Goal: Information Seeking & Learning: Learn about a topic

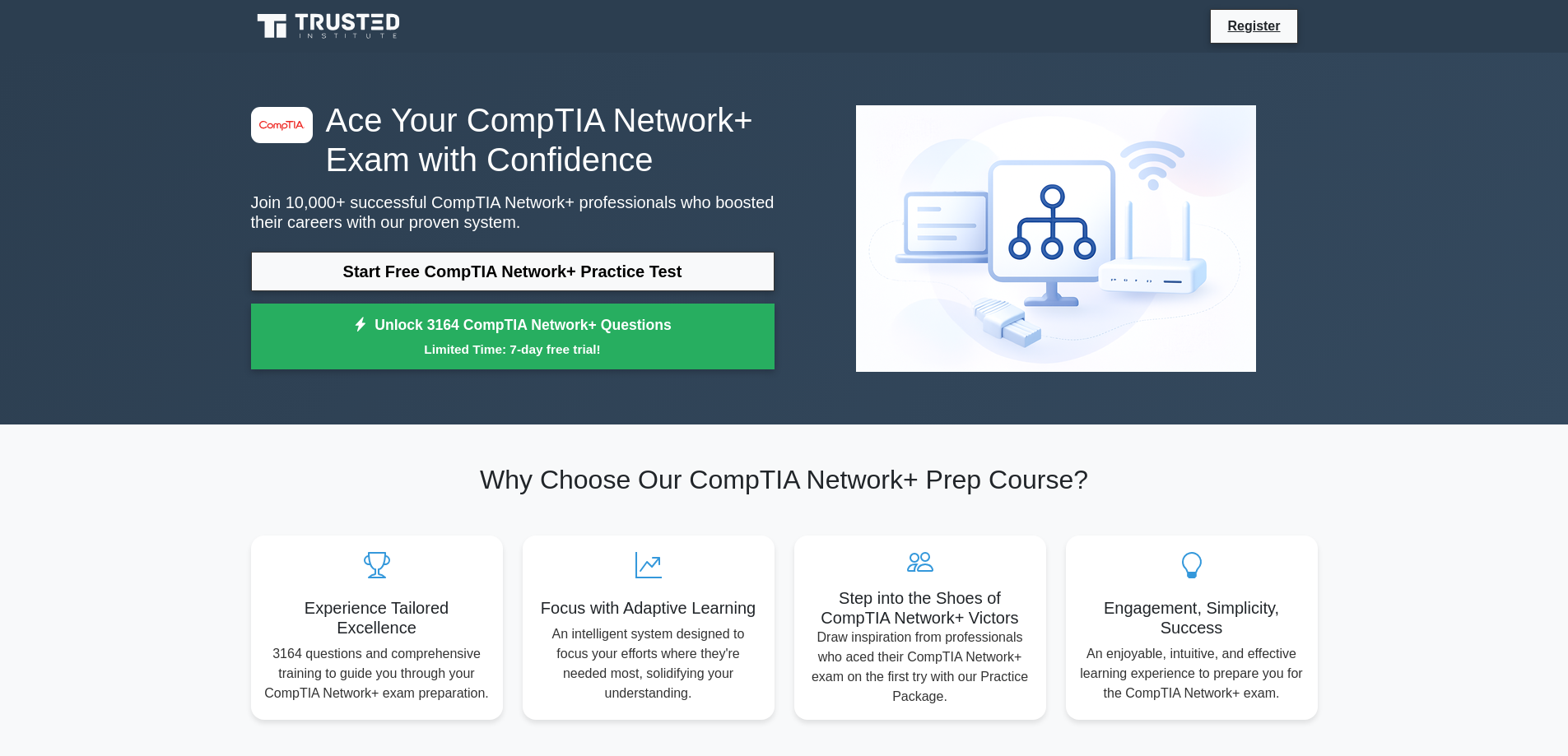
click at [639, 274] on link "Start Free CompTIA Network+ Practice Test" at bounding box center [513, 271] width 523 height 40
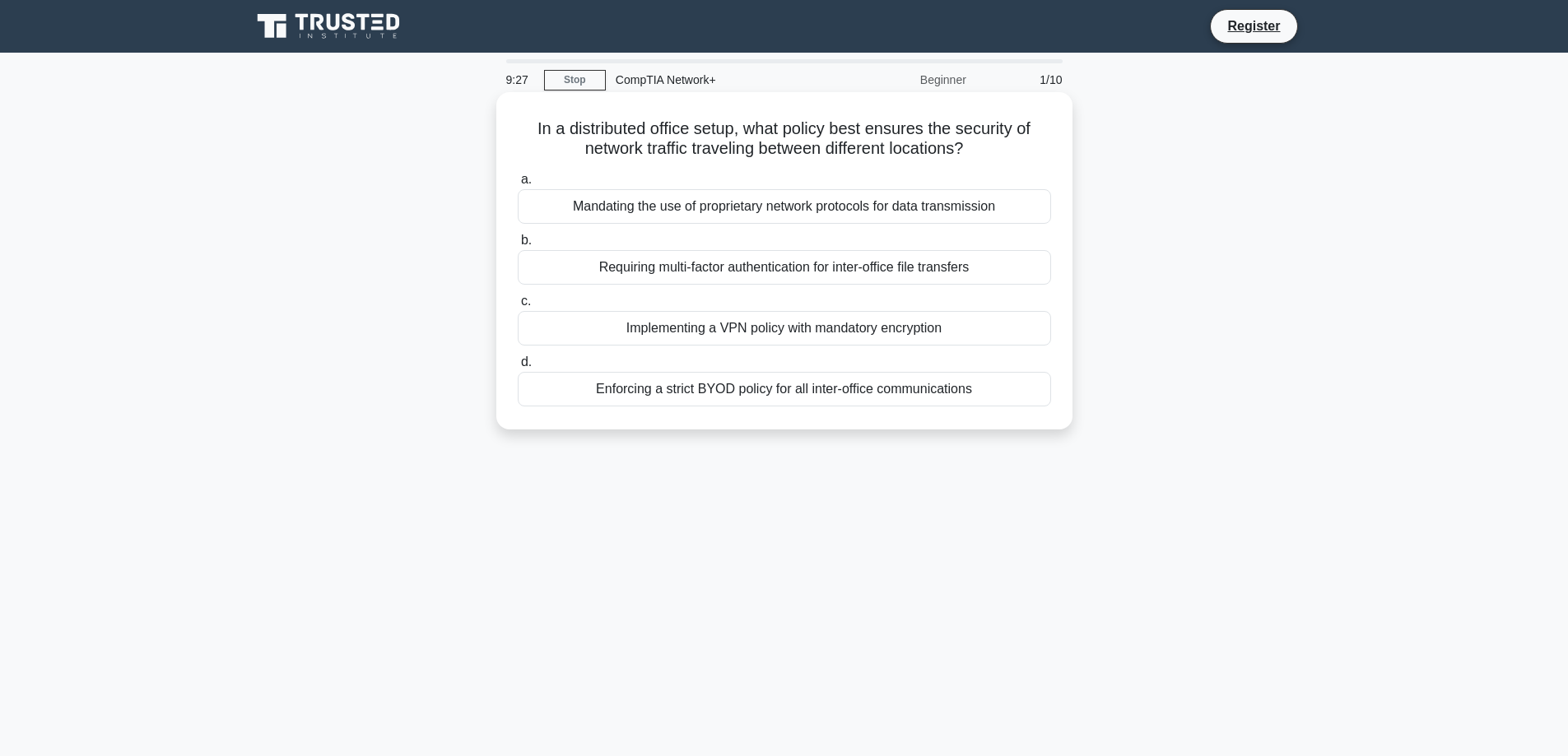
click at [934, 213] on div "Mandating the use of proprietary network protocols for data transmission" at bounding box center [784, 206] width 533 height 34
click at [518, 185] on input "a. Mandating the use of proprietary network protocols for data transmission" at bounding box center [518, 180] width 0 height 11
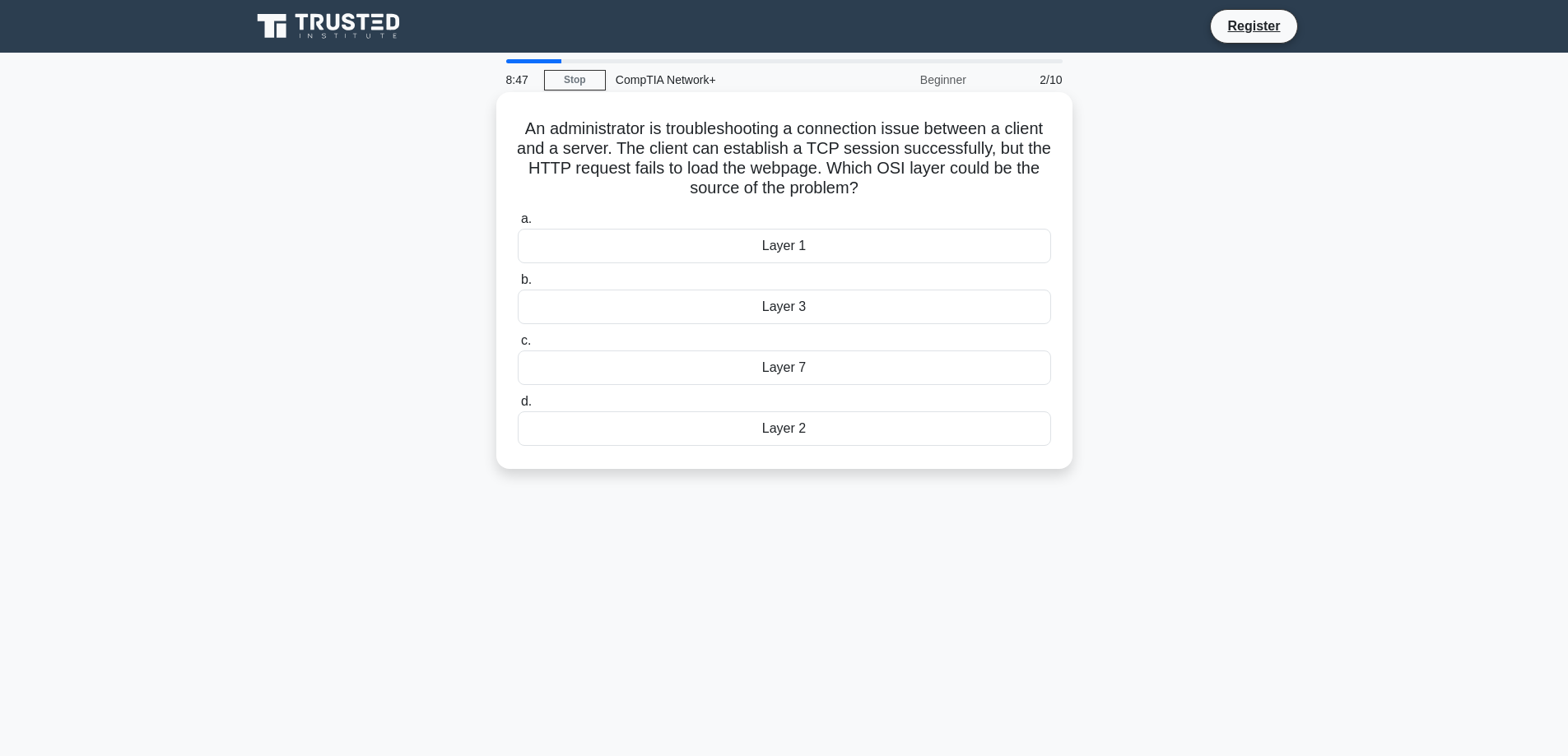
click at [785, 370] on div "Layer 7" at bounding box center [784, 367] width 533 height 34
click at [518, 347] on input "c. Layer 7" at bounding box center [518, 341] width 0 height 11
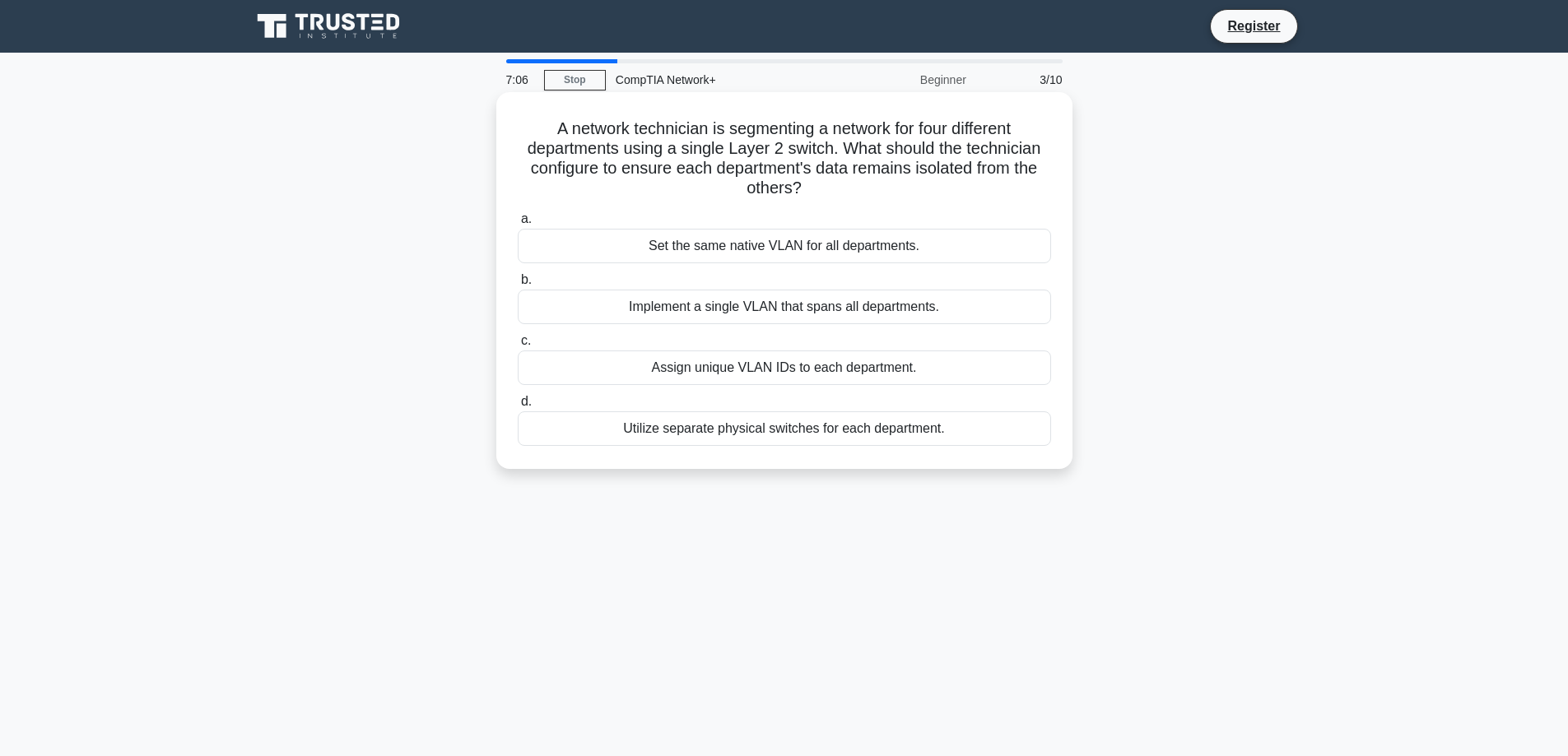
click at [798, 372] on div "Assign unique VLAN IDs to each department." at bounding box center [784, 367] width 533 height 34
click at [518, 347] on input "c. Assign unique VLAN IDs to each department." at bounding box center [518, 341] width 0 height 11
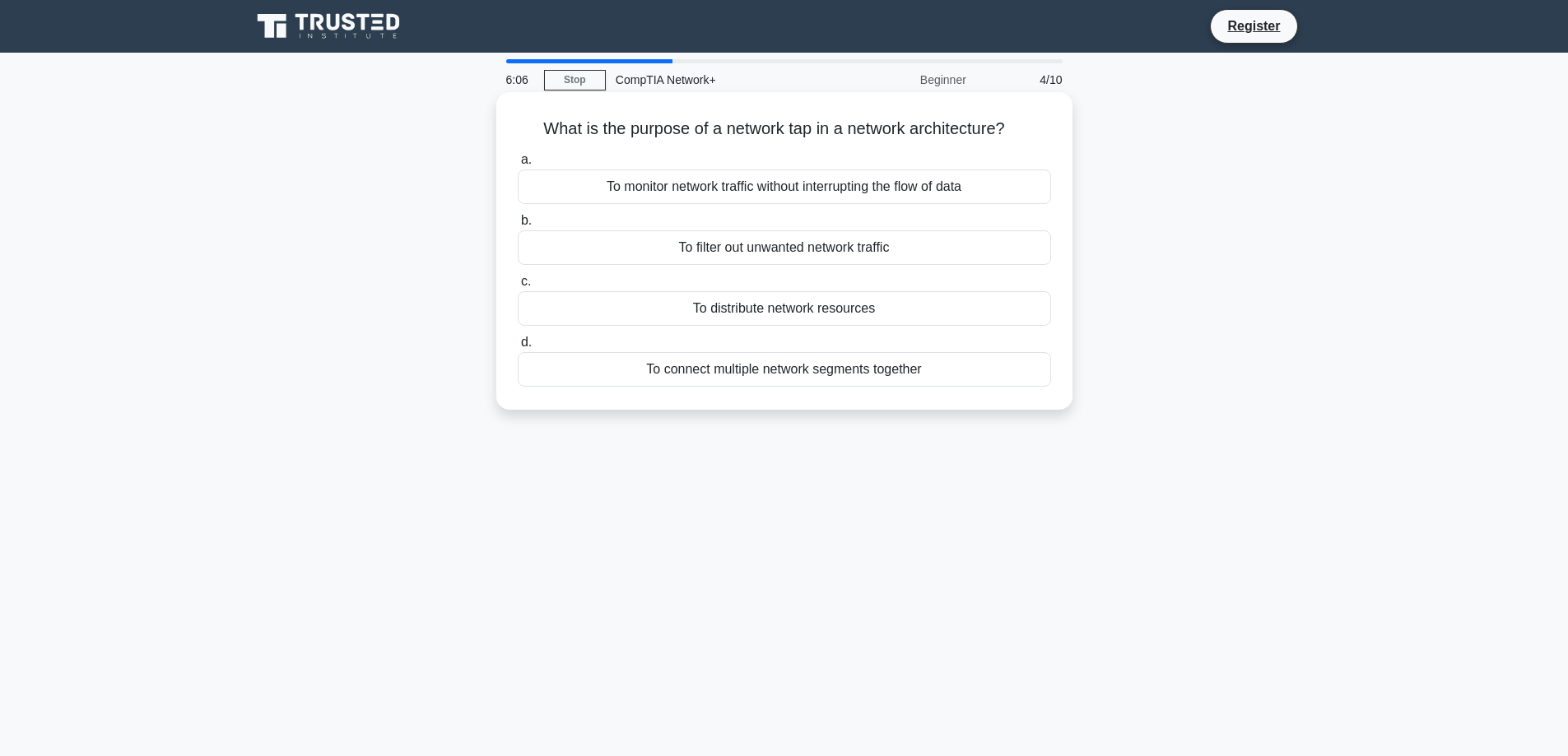
click at [665, 132] on h5 "What is the purpose of a network tap in a network architecture? .spinner_0XTQ{t…" at bounding box center [784, 128] width 536 height 21
copy h5 "purpose"
click at [735, 137] on h5 "What is the purpose of a network tap in a network architecture? .spinner_0XTQ{t…" at bounding box center [784, 128] width 536 height 21
click at [852, 310] on div "To distribute network resources" at bounding box center [784, 308] width 533 height 34
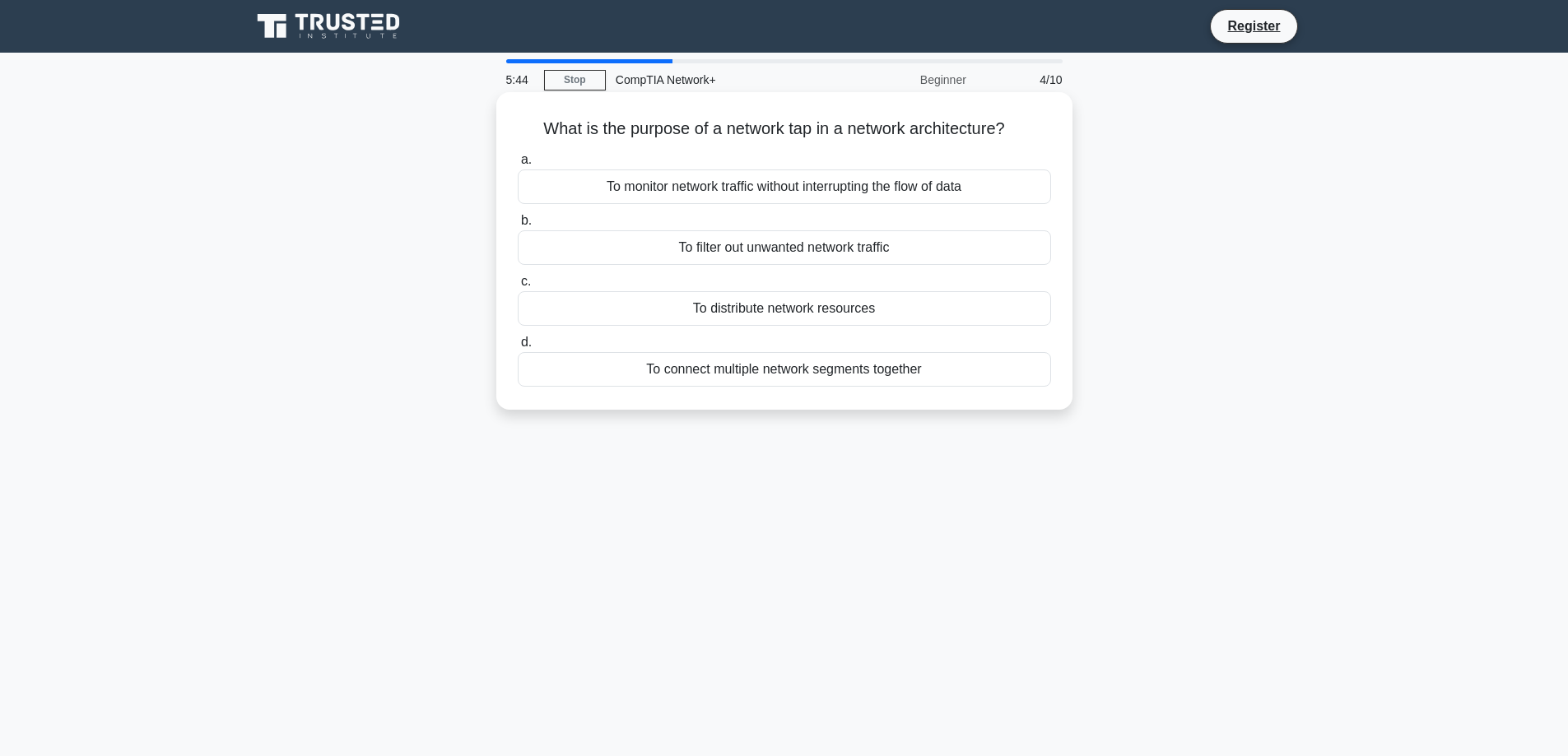
click at [518, 287] on input "c. To distribute network resources" at bounding box center [518, 282] width 0 height 11
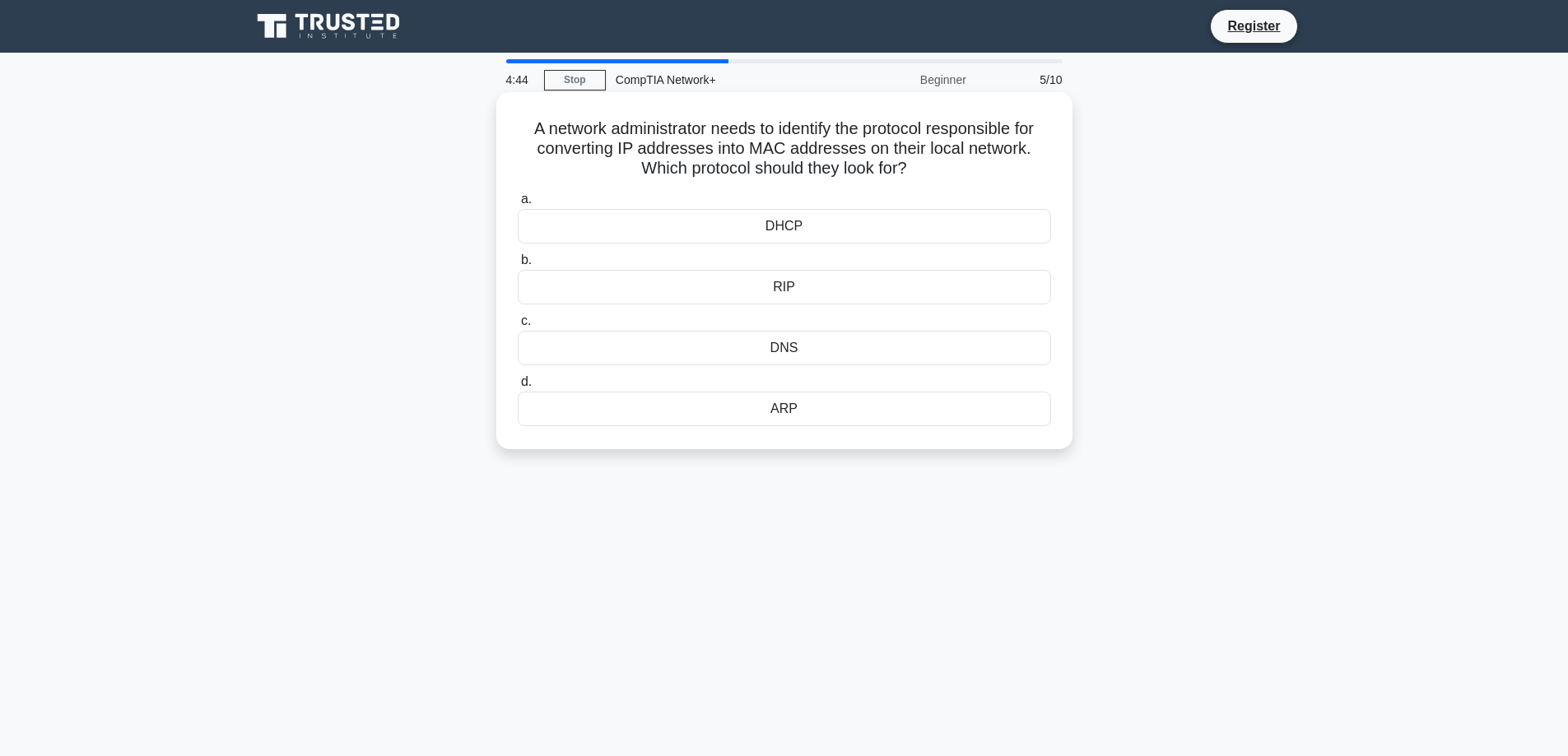
click at [777, 409] on div "ARP" at bounding box center [784, 408] width 533 height 34
click at [518, 387] on input "d. ARP" at bounding box center [518, 383] width 0 height 11
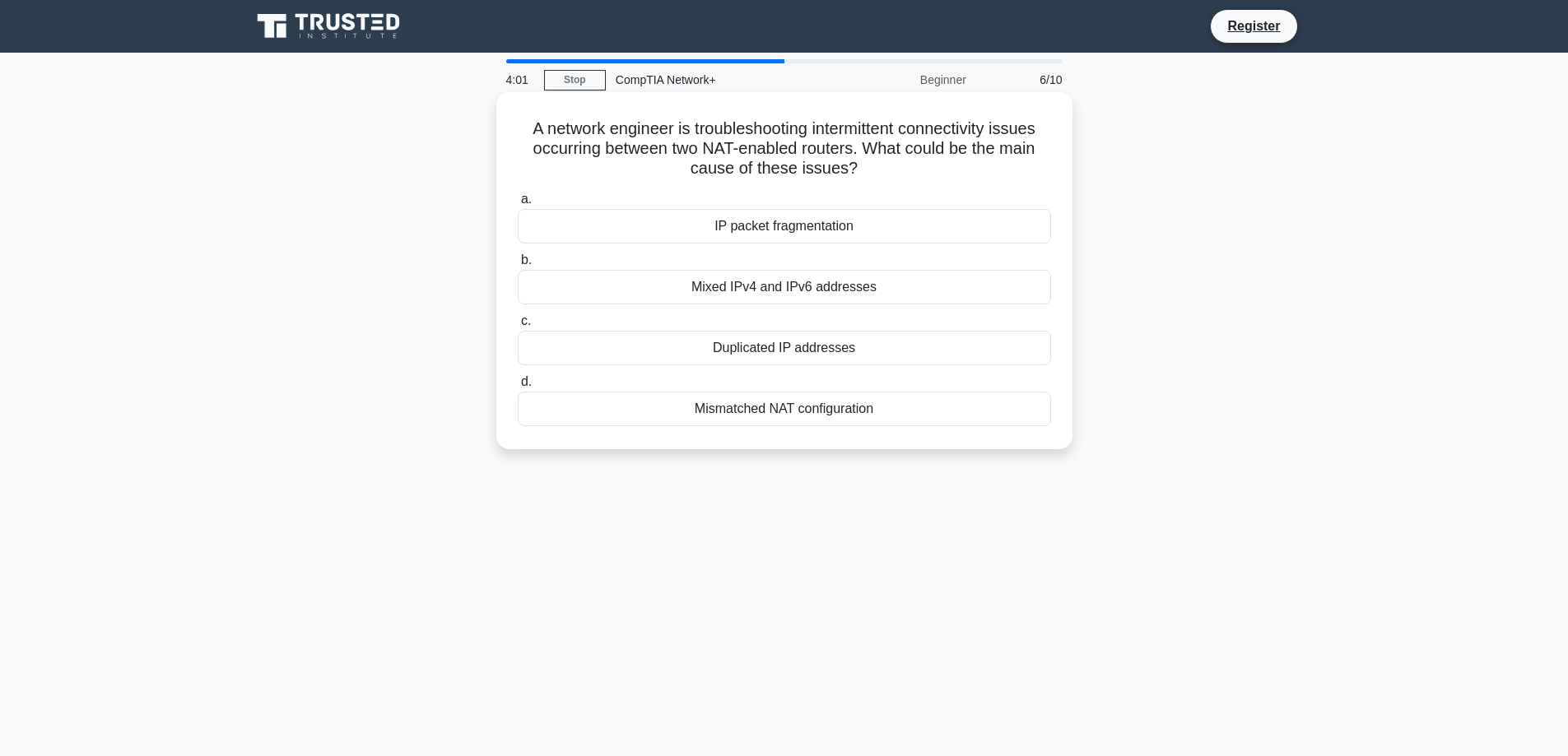
click at [822, 357] on div "Duplicated IP addresses" at bounding box center [784, 348] width 533 height 34
click at [518, 326] on input "c. Duplicated IP addresses" at bounding box center [518, 322] width 0 height 11
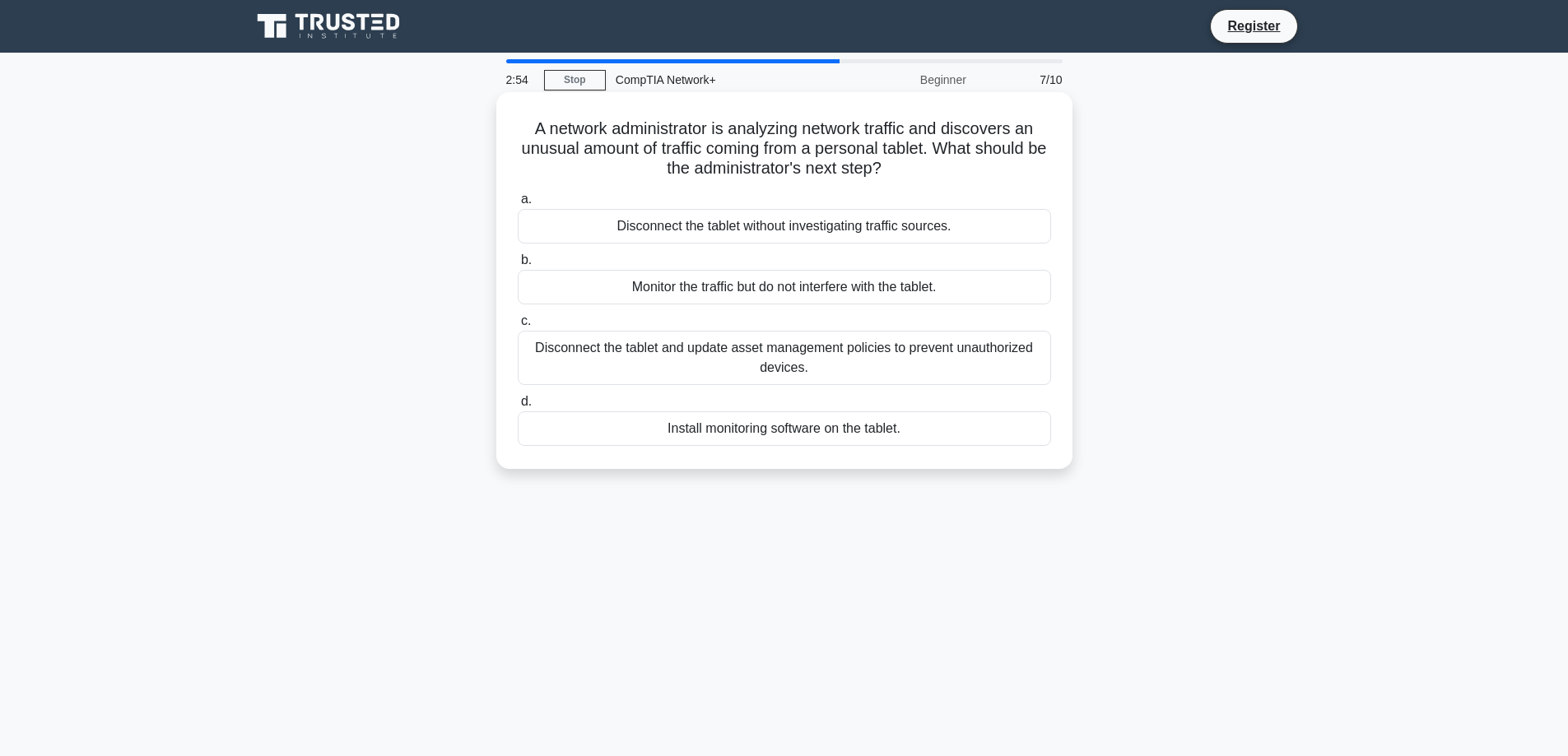
click at [815, 421] on div "Install monitoring software on the tablet." at bounding box center [784, 428] width 533 height 34
click at [518, 408] on input "d. Install monitoring software on the tablet." at bounding box center [518, 402] width 0 height 11
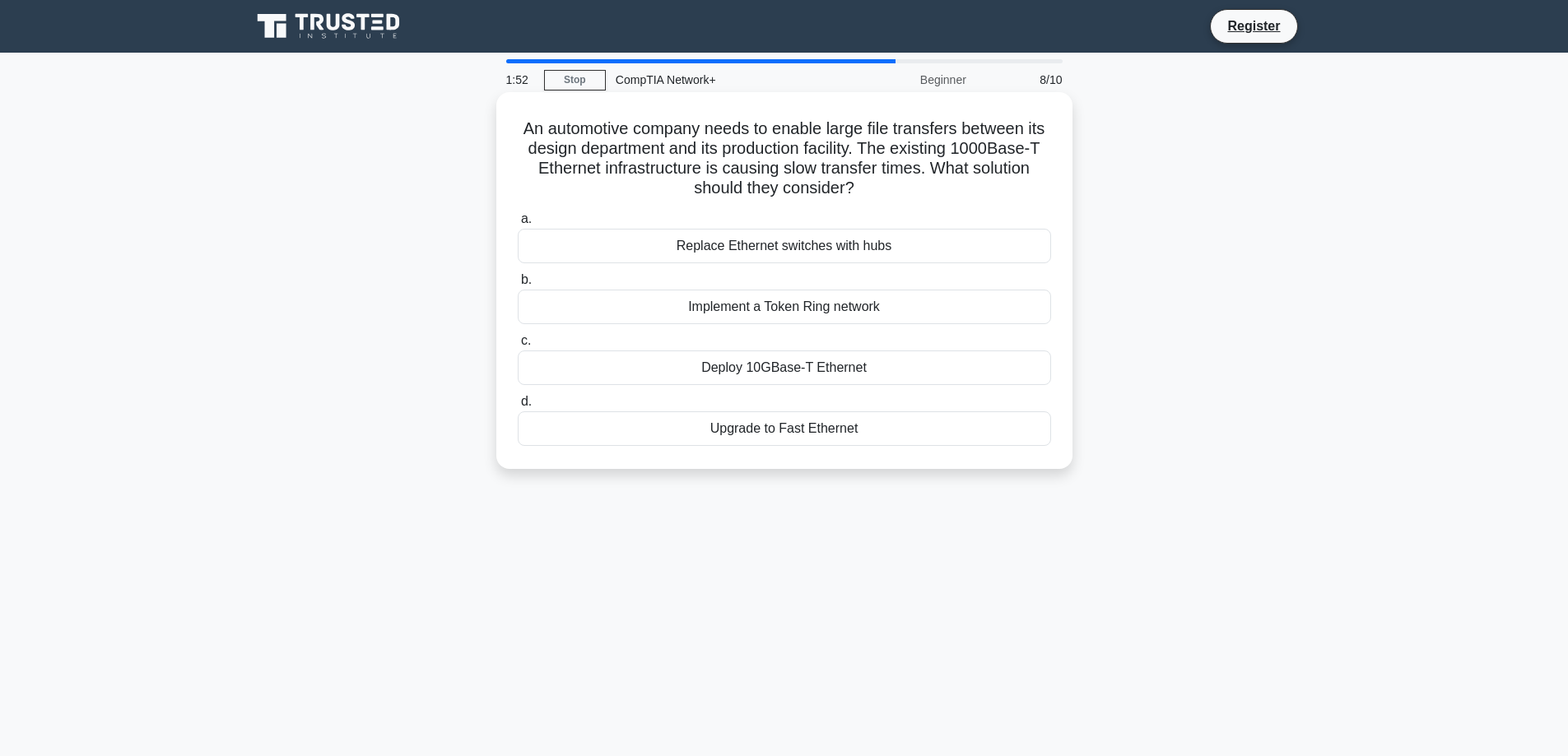
click at [819, 435] on div "Upgrade to Fast Ethernet" at bounding box center [784, 428] width 533 height 34
click at [518, 408] on input "d. Upgrade to Fast Ethernet" at bounding box center [518, 402] width 0 height 11
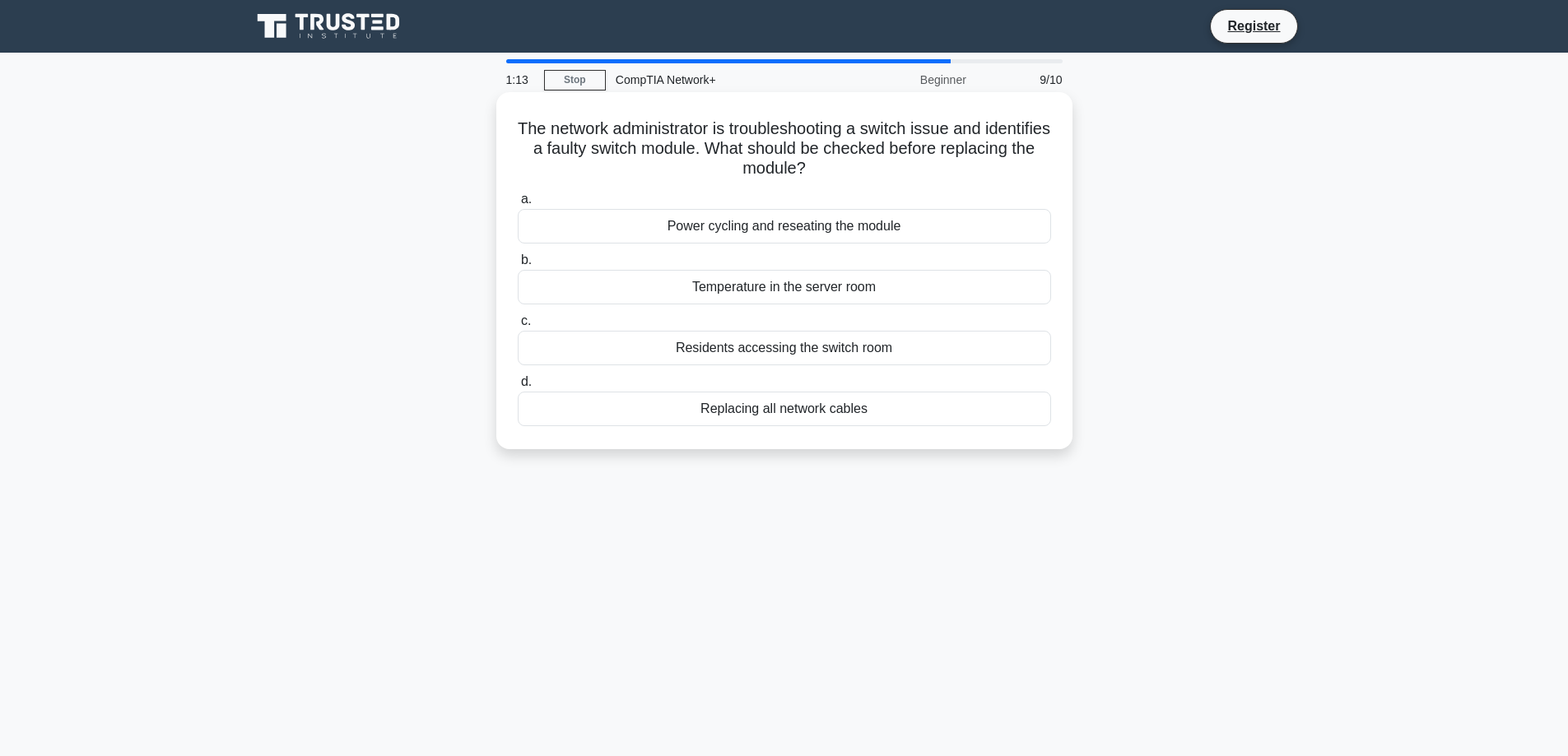
click at [824, 289] on div "Temperature in the server room" at bounding box center [784, 287] width 533 height 34
click at [518, 266] on input "b. Temperature in the server room" at bounding box center [518, 261] width 0 height 11
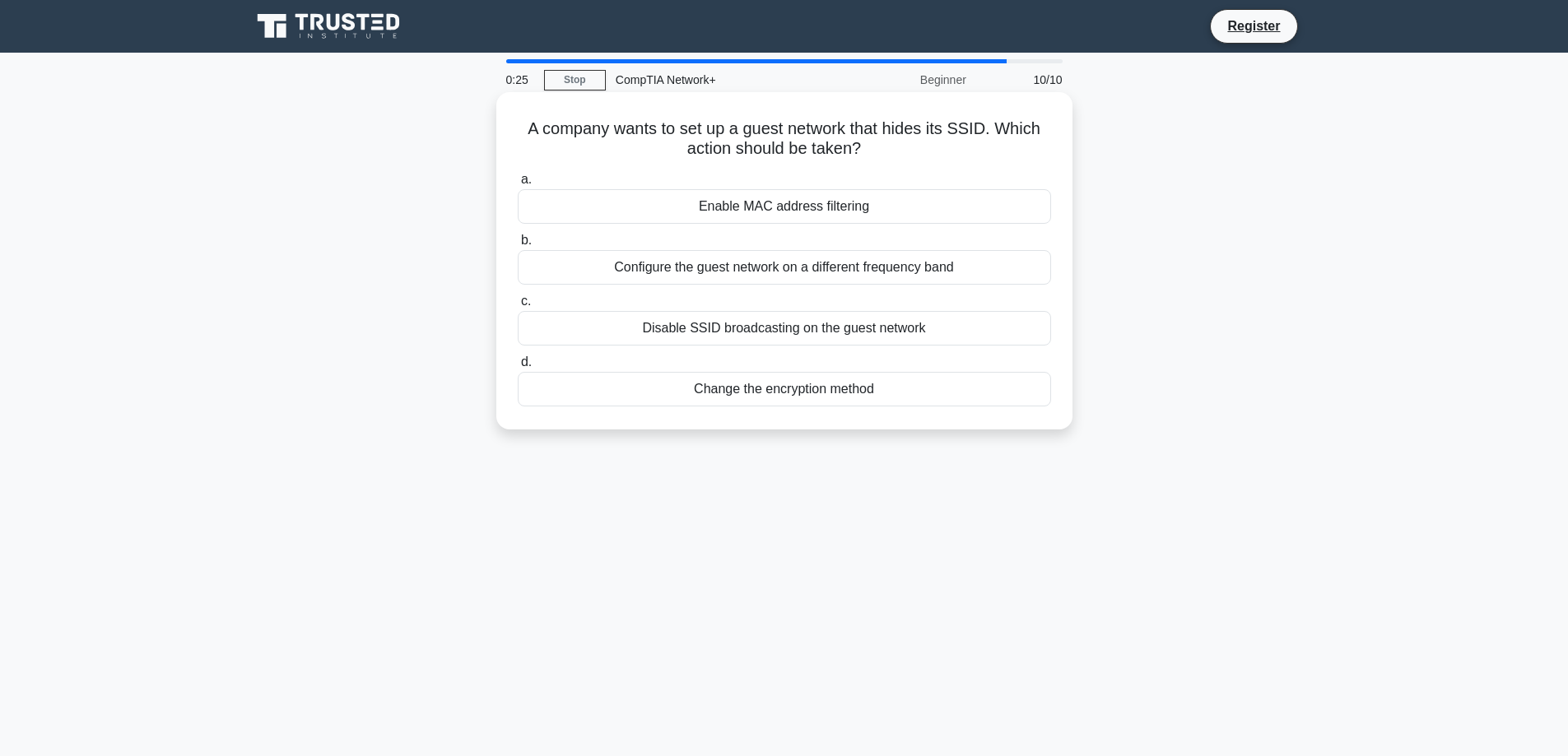
click at [845, 140] on h5 "A company wants to set up a guest network that hides its SSID. Which action sho…" at bounding box center [784, 139] width 536 height 42
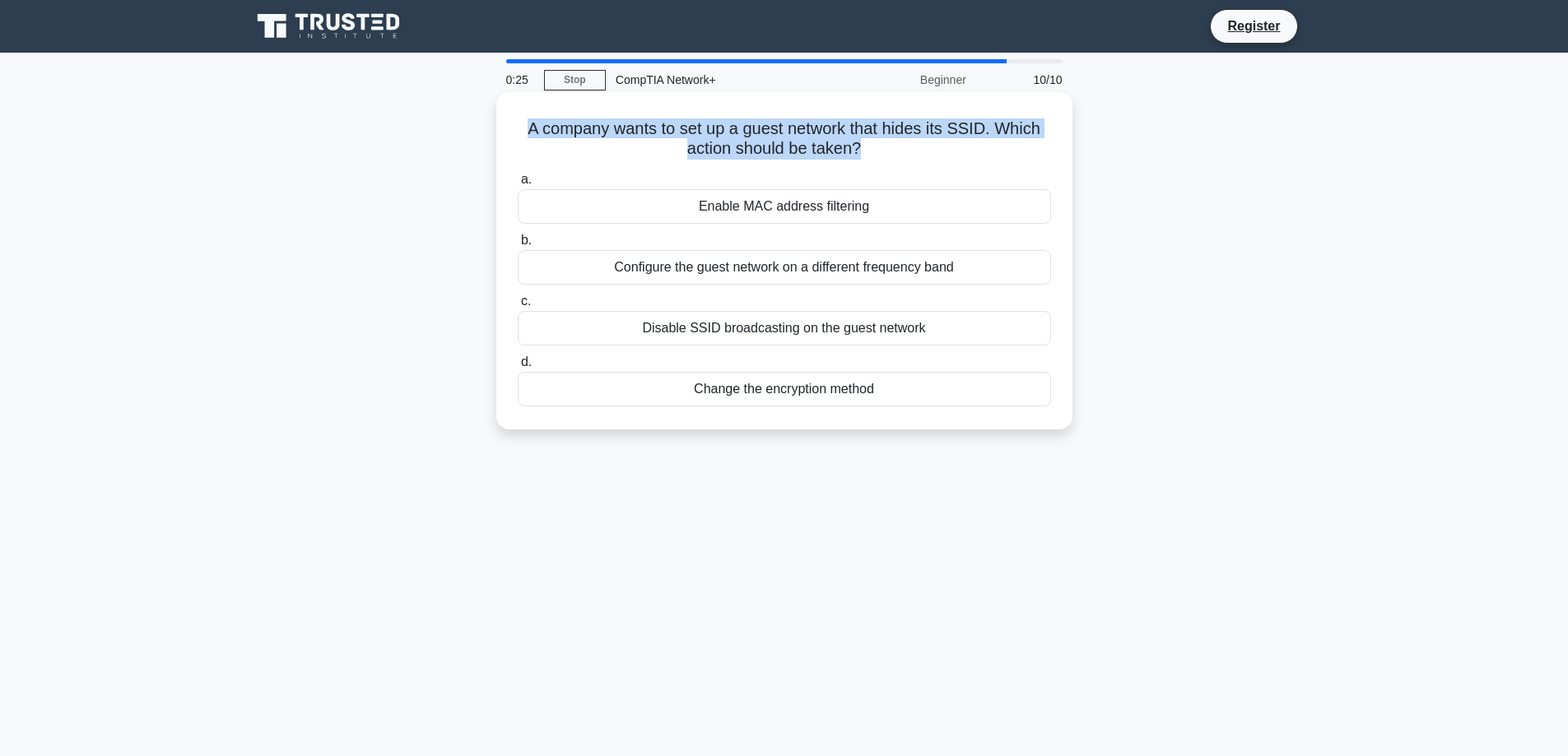
click at [845, 140] on h5 "A company wants to set up a guest network that hides its SSID. Which action sho…" at bounding box center [784, 139] width 536 height 42
copy div "A company wants to set up a guest network that hides its SSID. Which action sho…"
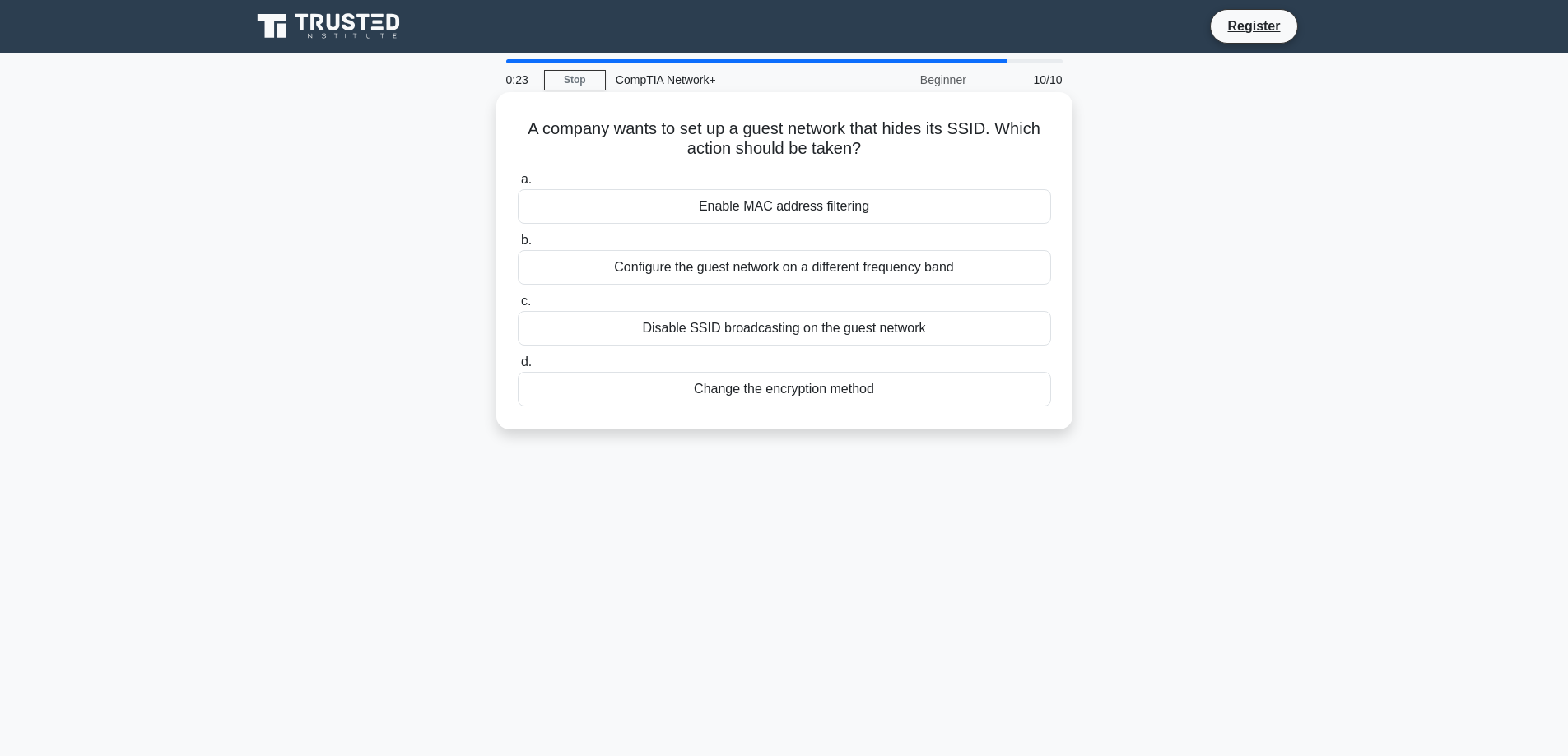
click at [810, 328] on div "Disable SSID broadcasting on the guest network" at bounding box center [784, 328] width 533 height 34
click at [518, 307] on input "c. Disable SSID broadcasting on the guest network" at bounding box center [518, 302] width 0 height 11
